Goal: Task Accomplishment & Management: Use online tool/utility

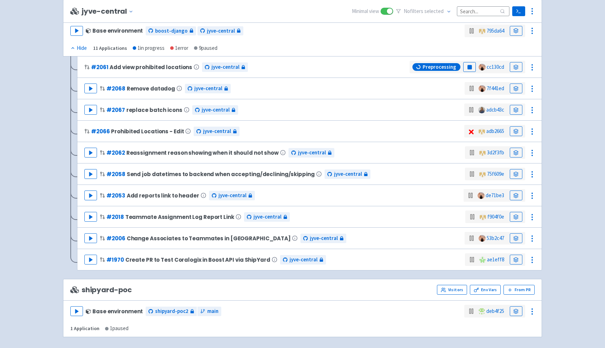
scroll to position [534, 0]
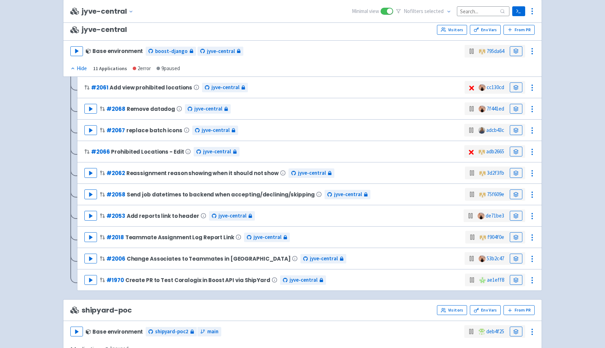
scroll to position [512, 0]
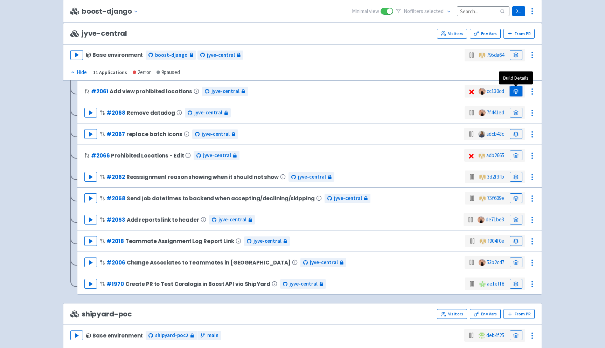
click at [516, 92] on icon at bounding box center [516, 91] width 5 height 1
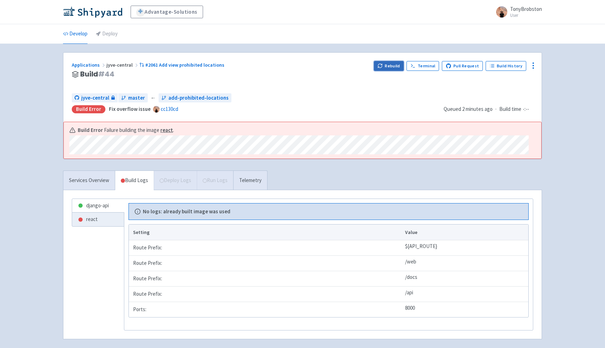
click at [387, 69] on button "Rebuild" at bounding box center [389, 66] width 30 height 10
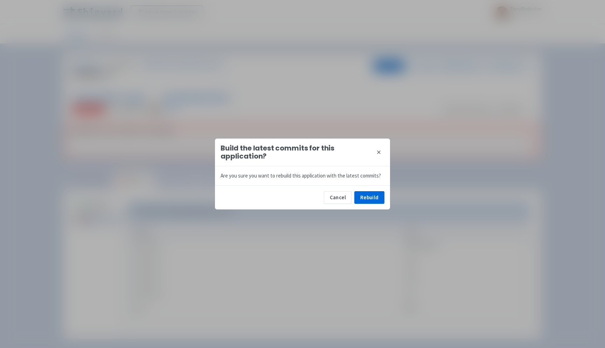
click at [379, 155] on icon at bounding box center [379, 152] width 6 height 6
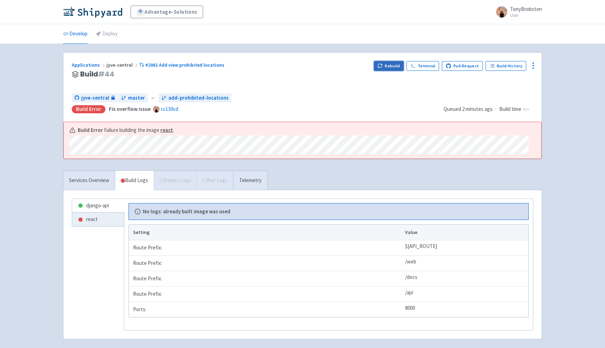
click at [394, 68] on button "Rebuild" at bounding box center [389, 66] width 30 height 10
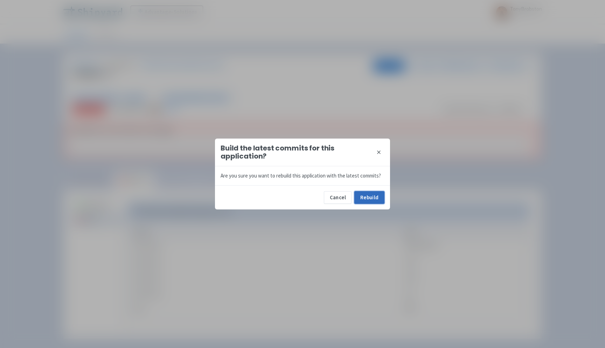
click at [369, 201] on button "Rebuild" at bounding box center [370, 197] width 30 height 13
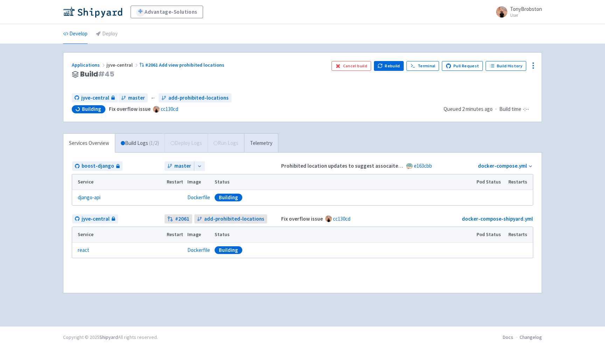
click at [274, 87] on div "Applications jyve-central #2061 Add view prohibited locations Build # 45" at bounding box center [199, 74] width 254 height 27
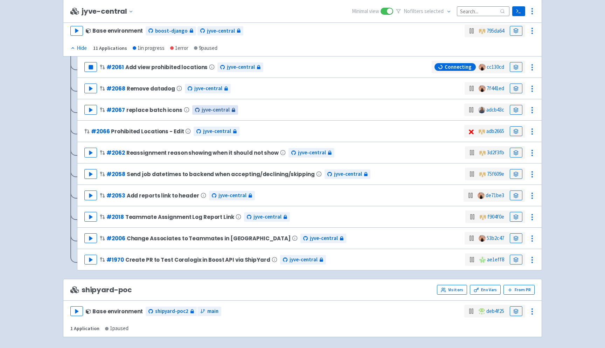
scroll to position [530, 0]
